Goal: Find specific page/section: Find specific page/section

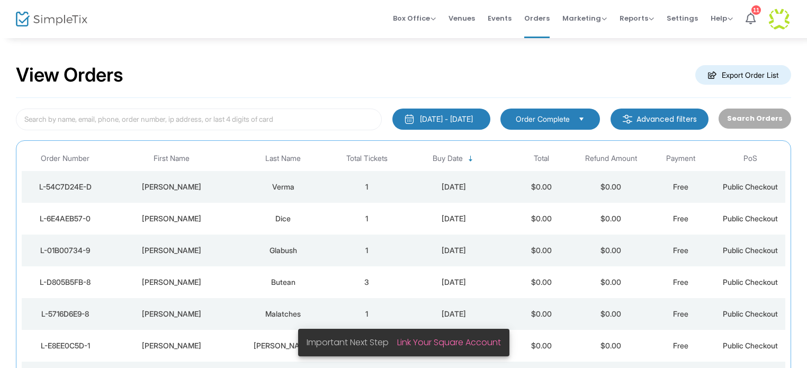
drag, startPoint x: 84, startPoint y: 20, endPoint x: 446, endPoint y: 114, distance: 373.4
click at [84, 20] on img at bounding box center [52, 19] width 72 height 15
